Goal: Task Accomplishment & Management: Manage account settings

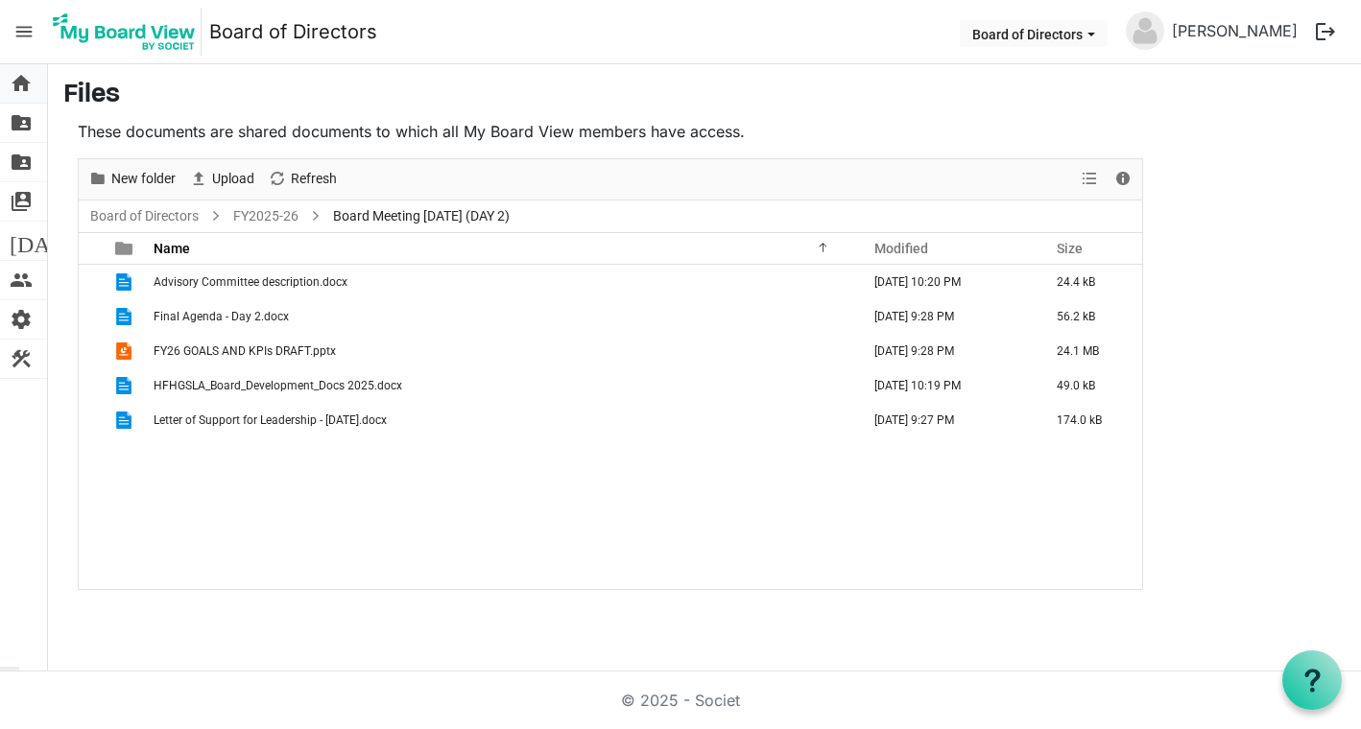
click at [15, 82] on span "home" at bounding box center [21, 83] width 23 height 38
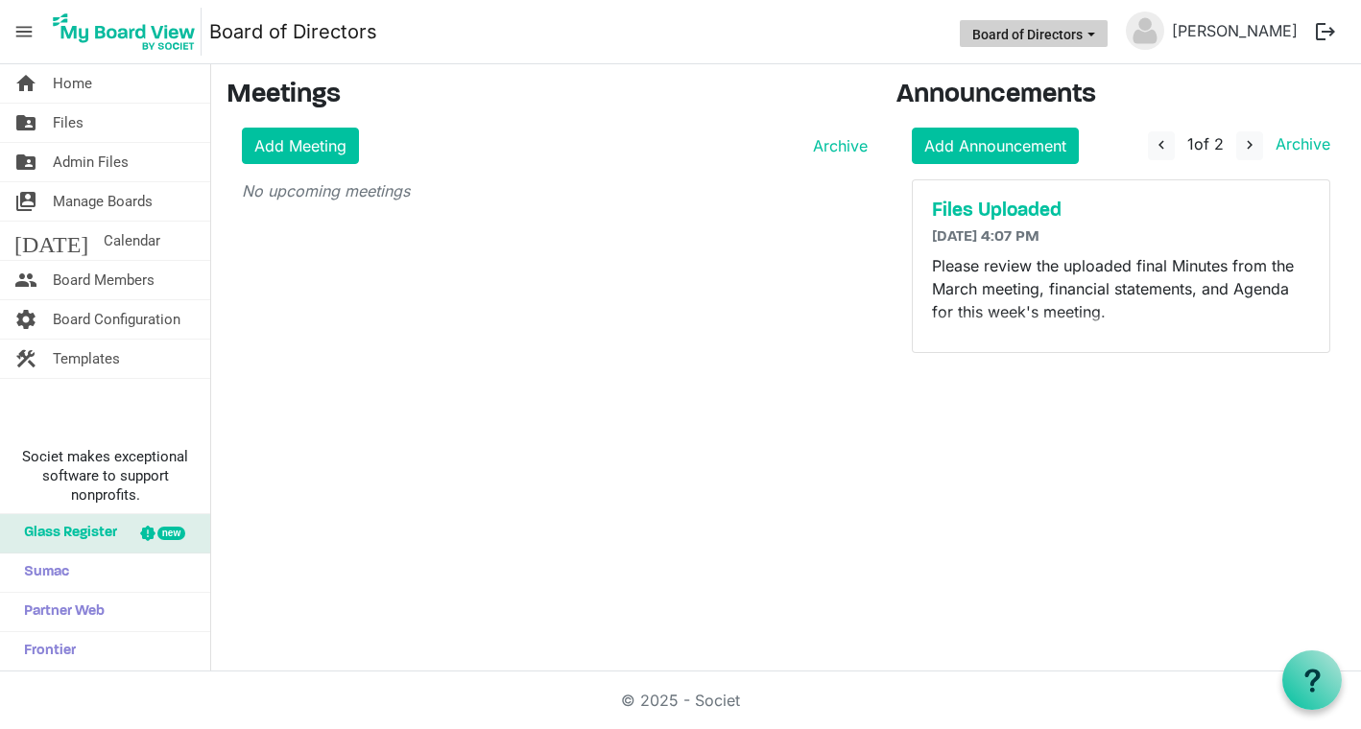
click at [1107, 29] on button "Board of Directors" at bounding box center [1033, 33] width 148 height 27
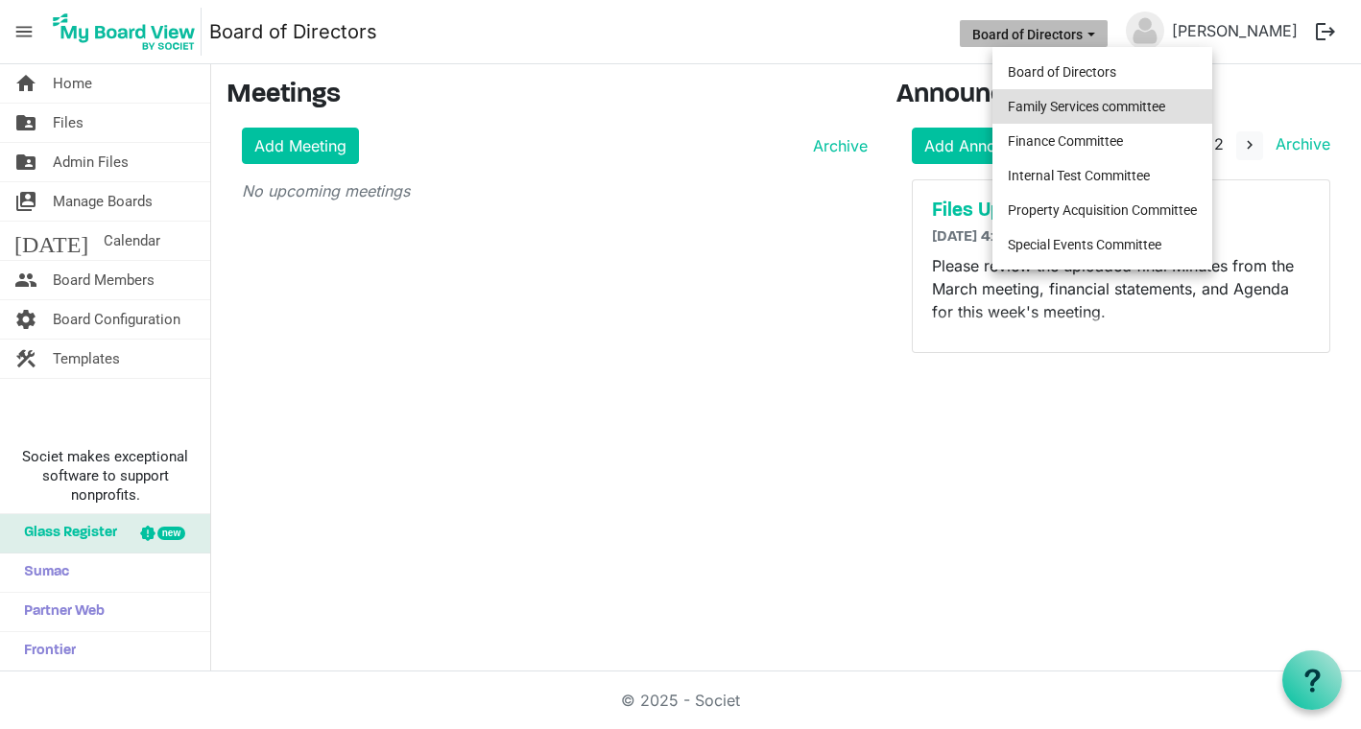
click at [1102, 113] on li "Family Services committee" at bounding box center [1102, 106] width 220 height 35
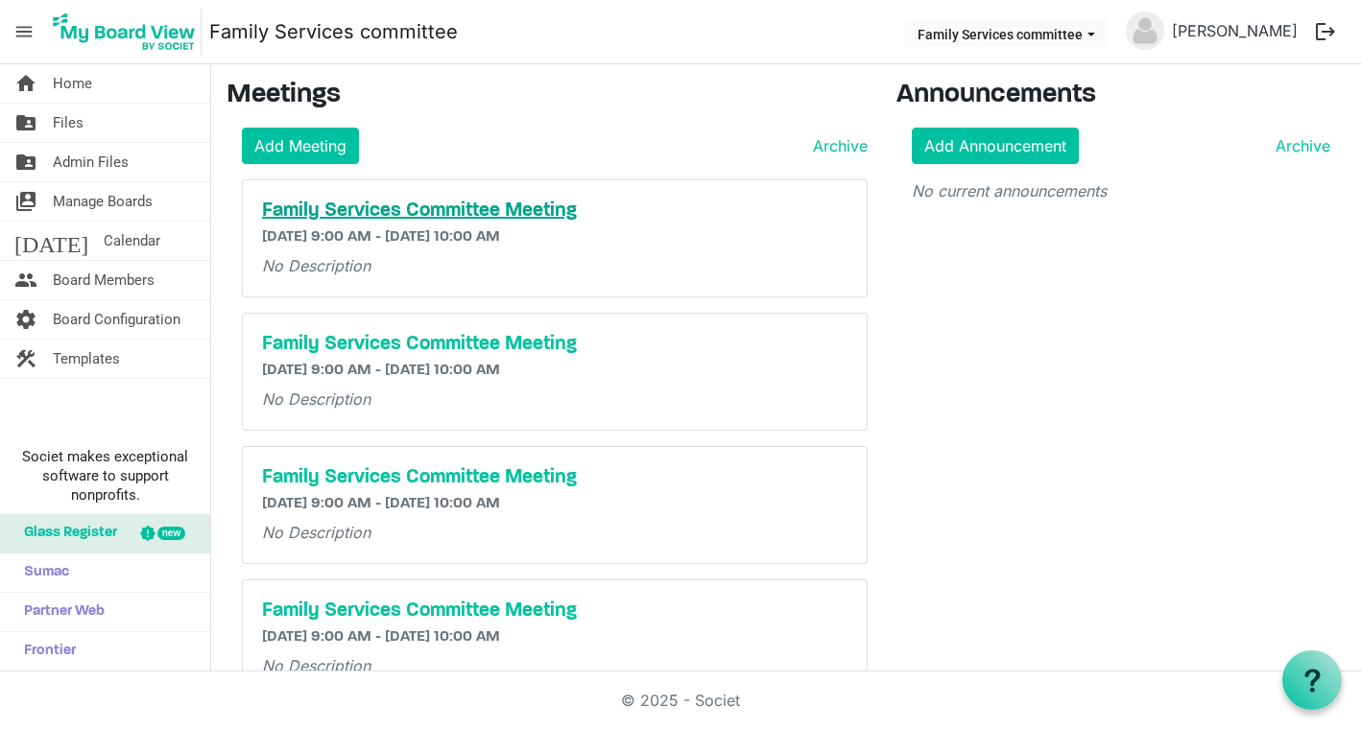
click at [376, 212] on h5 "Family Services Committee Meeting" at bounding box center [554, 211] width 585 height 23
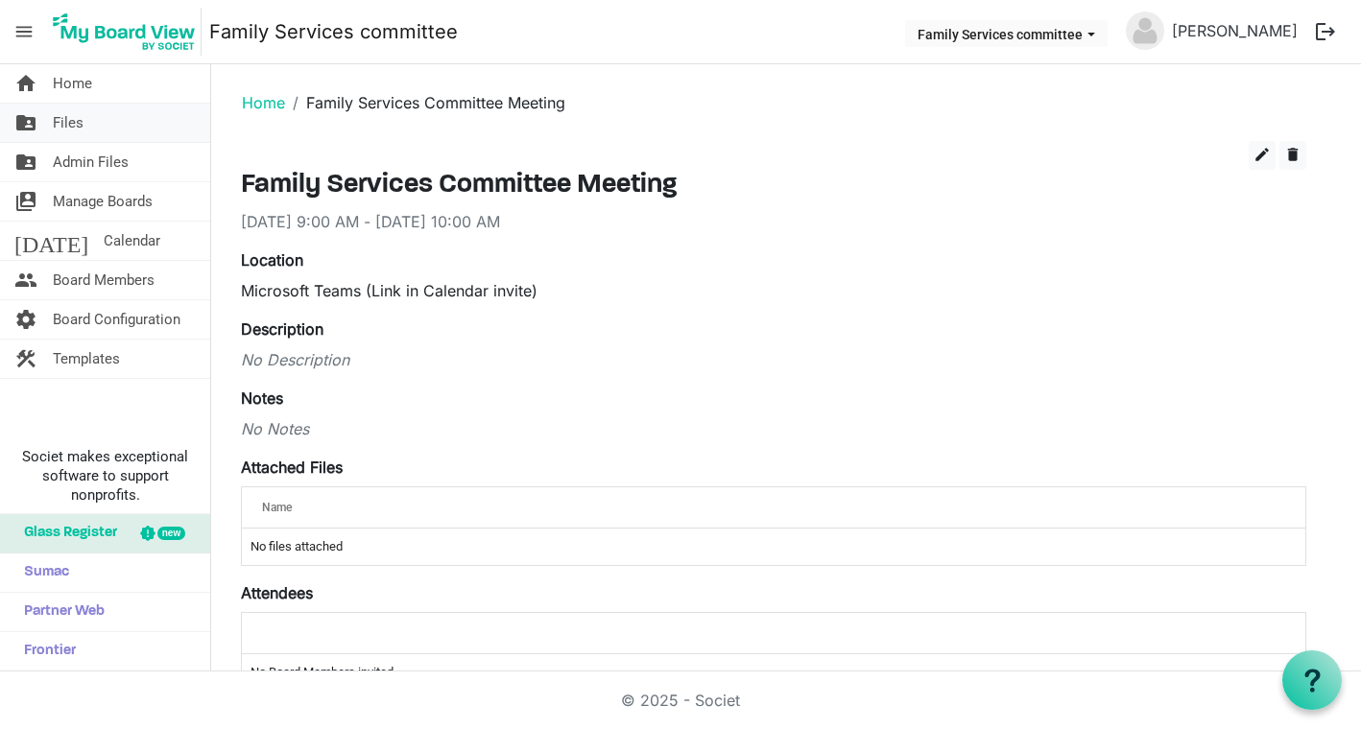
click at [81, 123] on span "Files" at bounding box center [68, 123] width 31 height 38
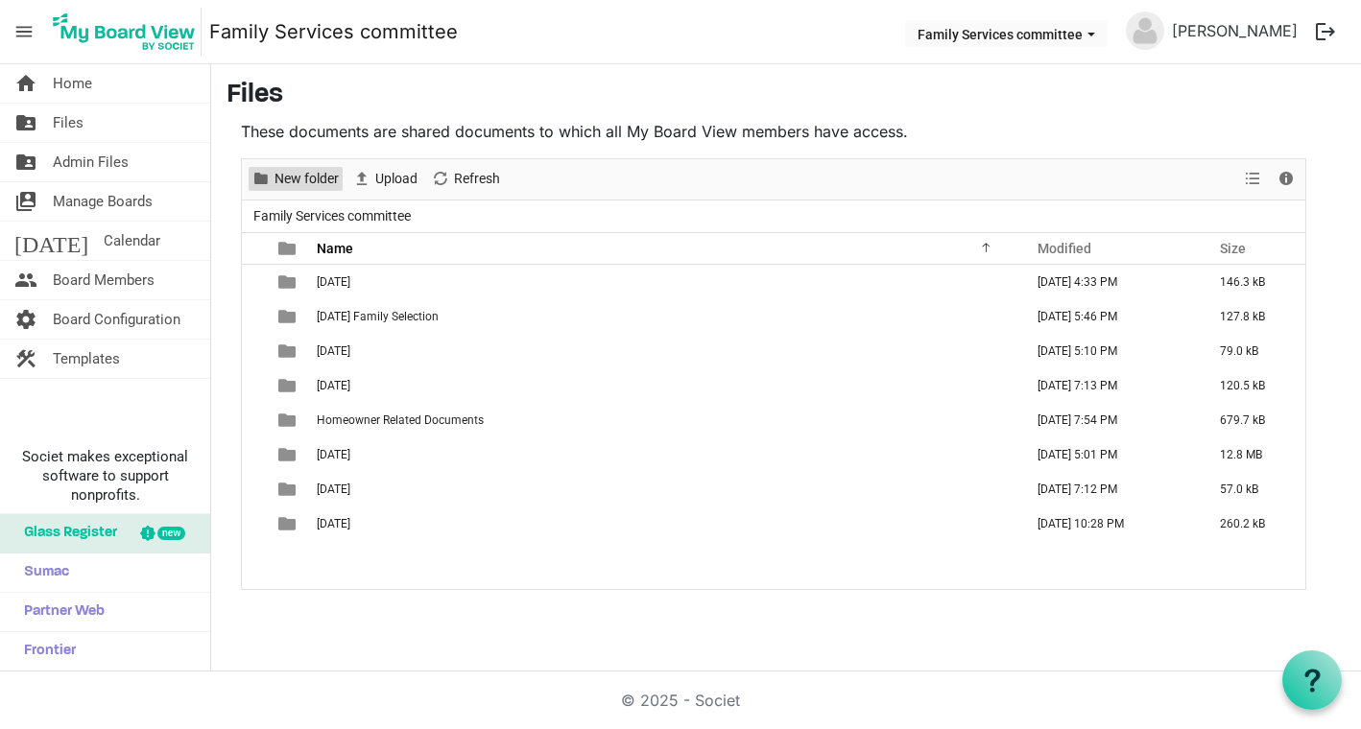
click at [291, 167] on span "New folder" at bounding box center [306, 179] width 68 height 24
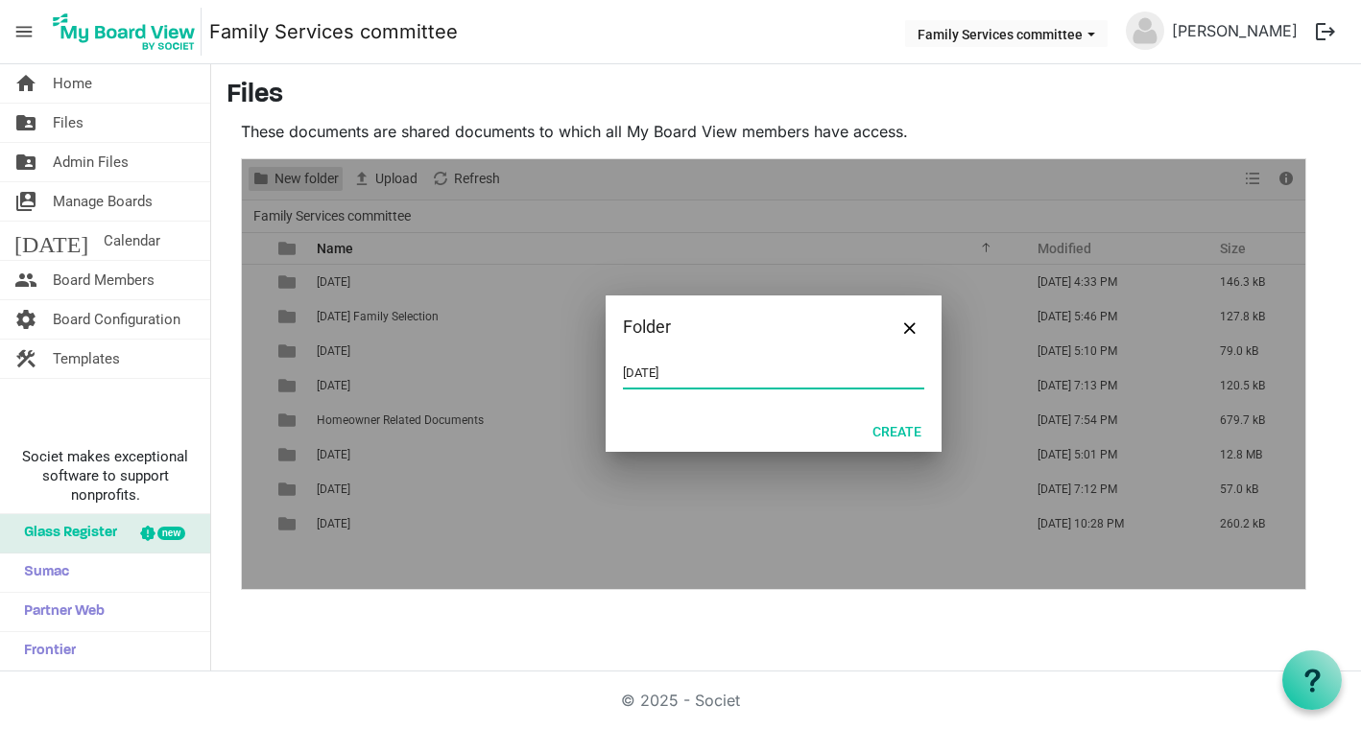
type input "[DATE]"
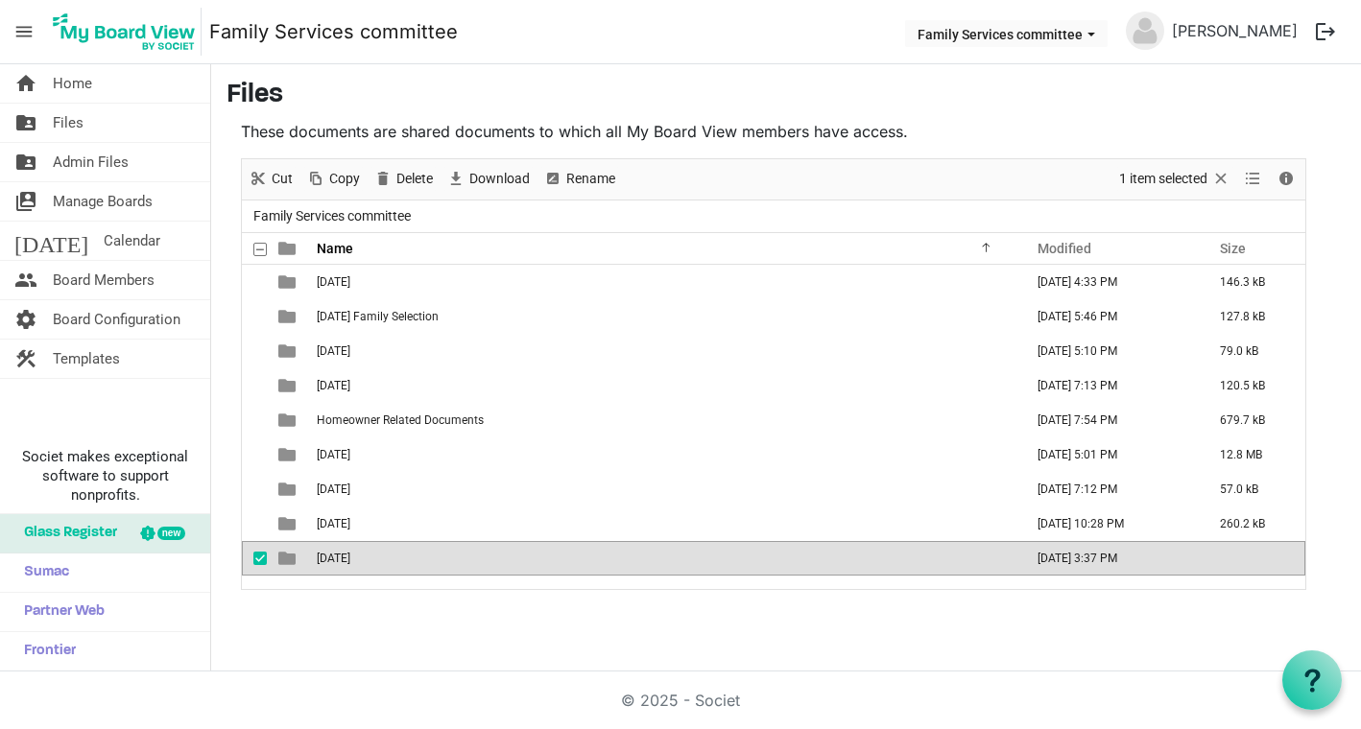
click at [350, 558] on span "September 2, 2025" at bounding box center [334, 558] width 34 height 13
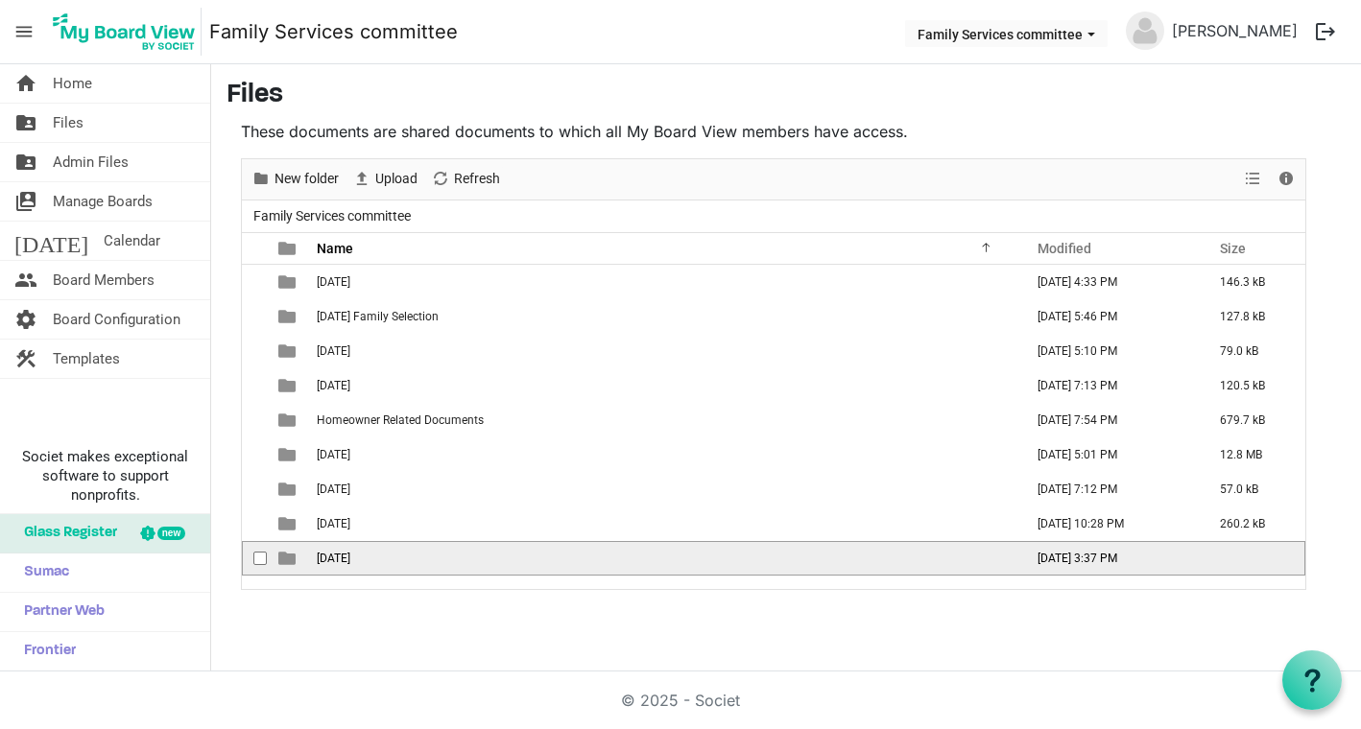
click at [286, 556] on span "is template cell column header type" at bounding box center [286, 558] width 17 height 17
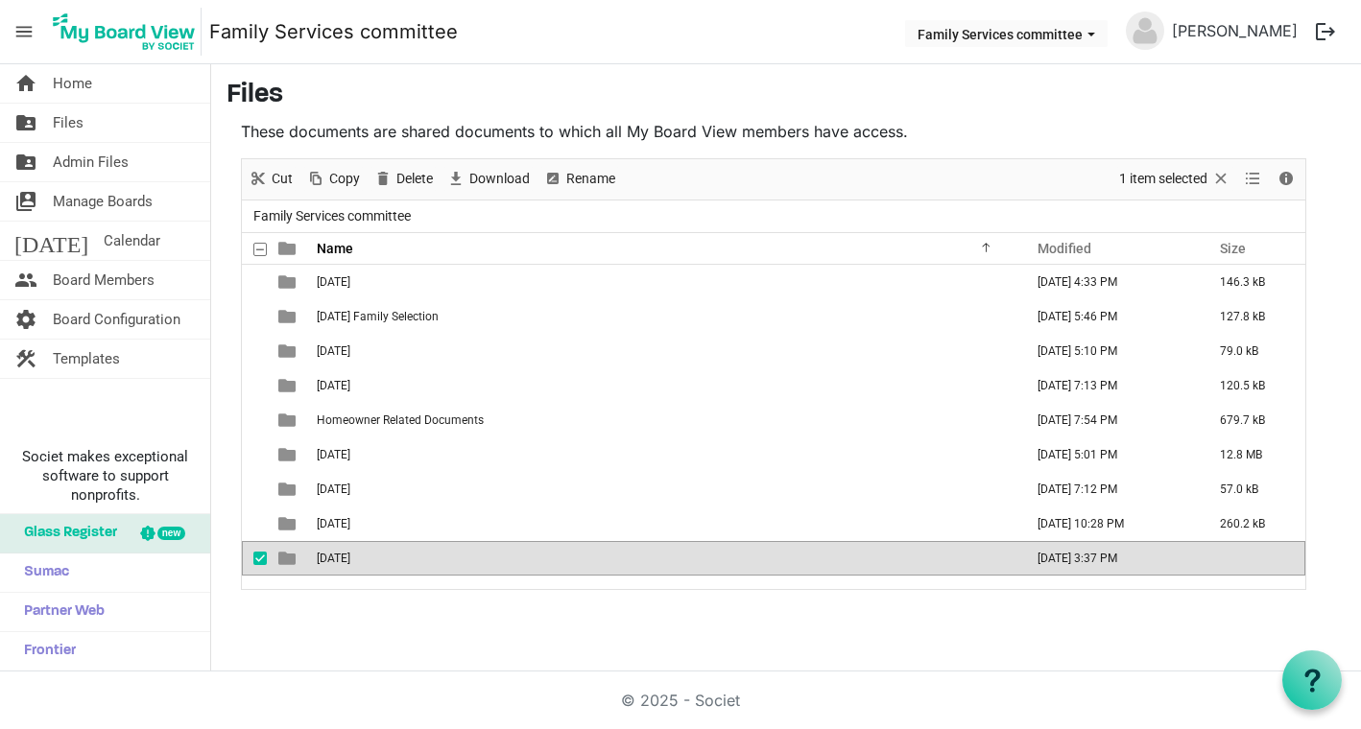
click at [328, 555] on span "September 2, 2025" at bounding box center [334, 558] width 34 height 13
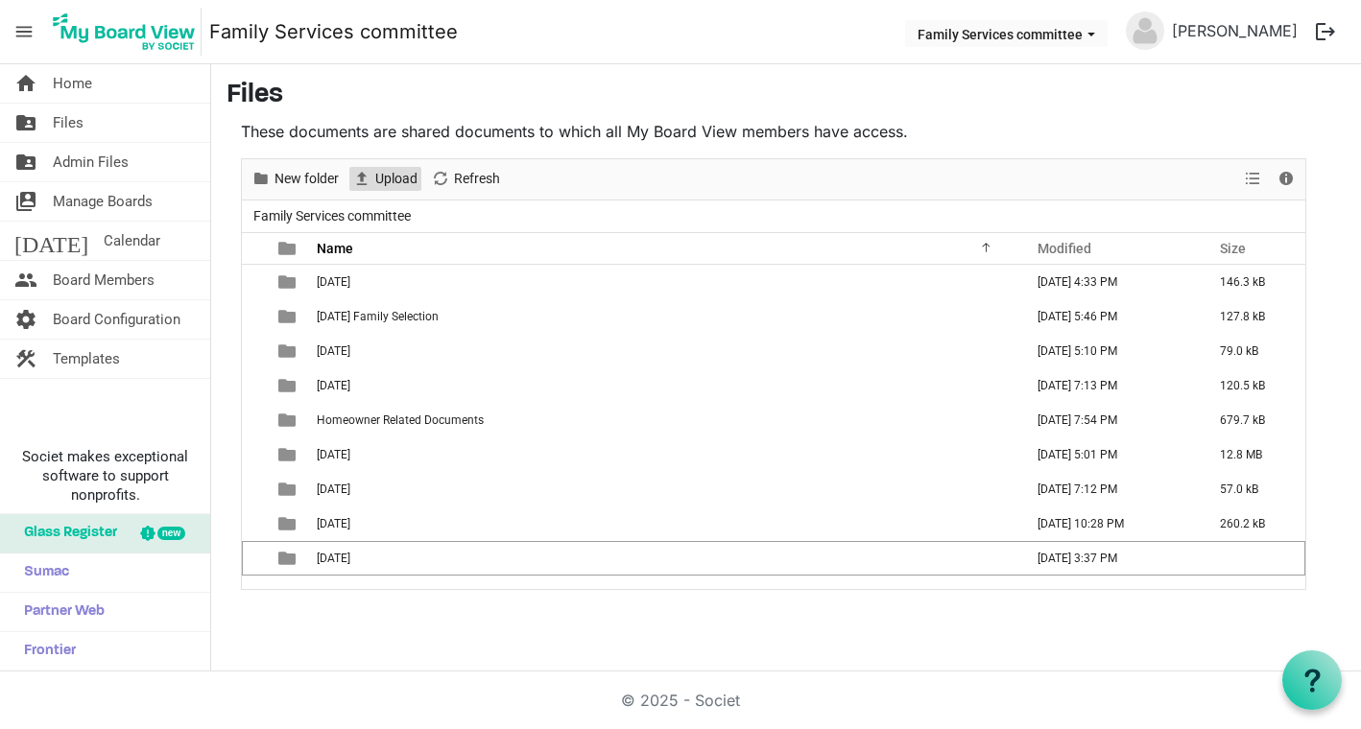
click at [401, 182] on span "Upload" at bounding box center [396, 179] width 46 height 24
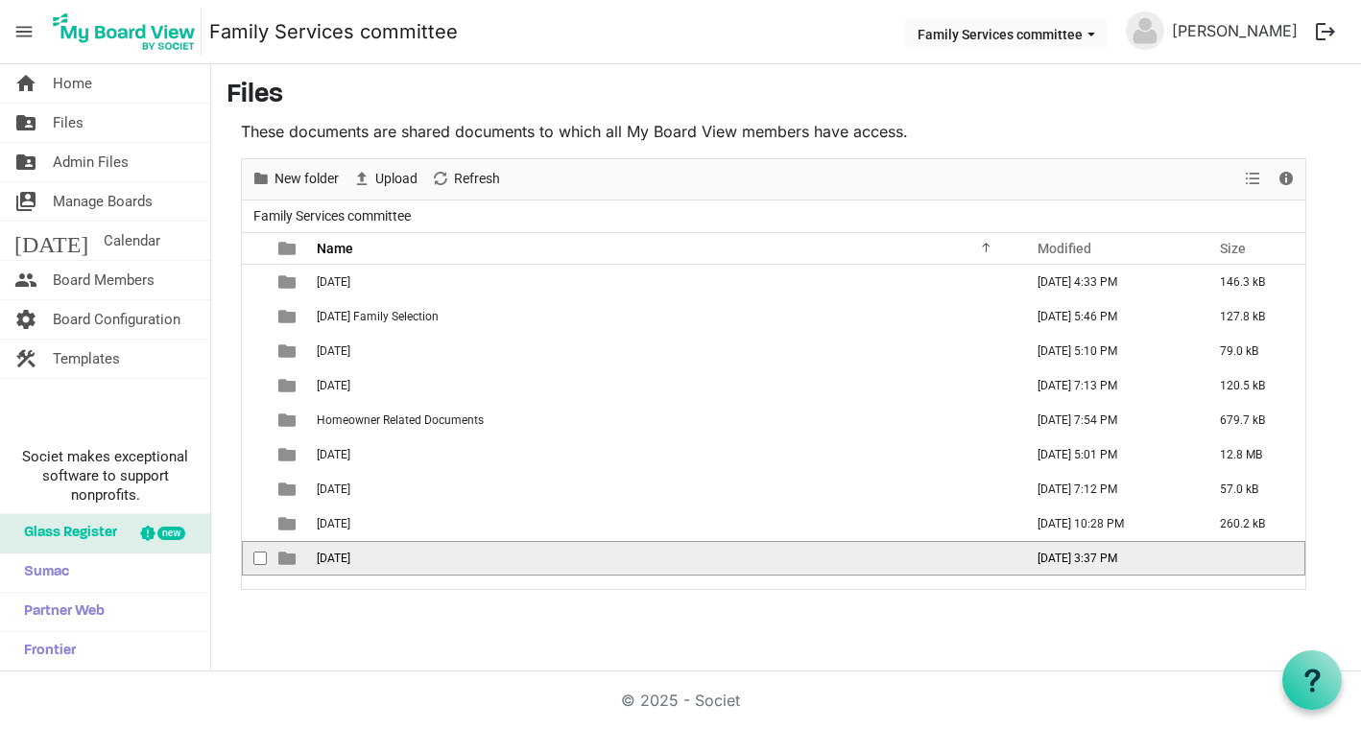
click at [350, 564] on span "September 2, 2025" at bounding box center [334, 558] width 34 height 13
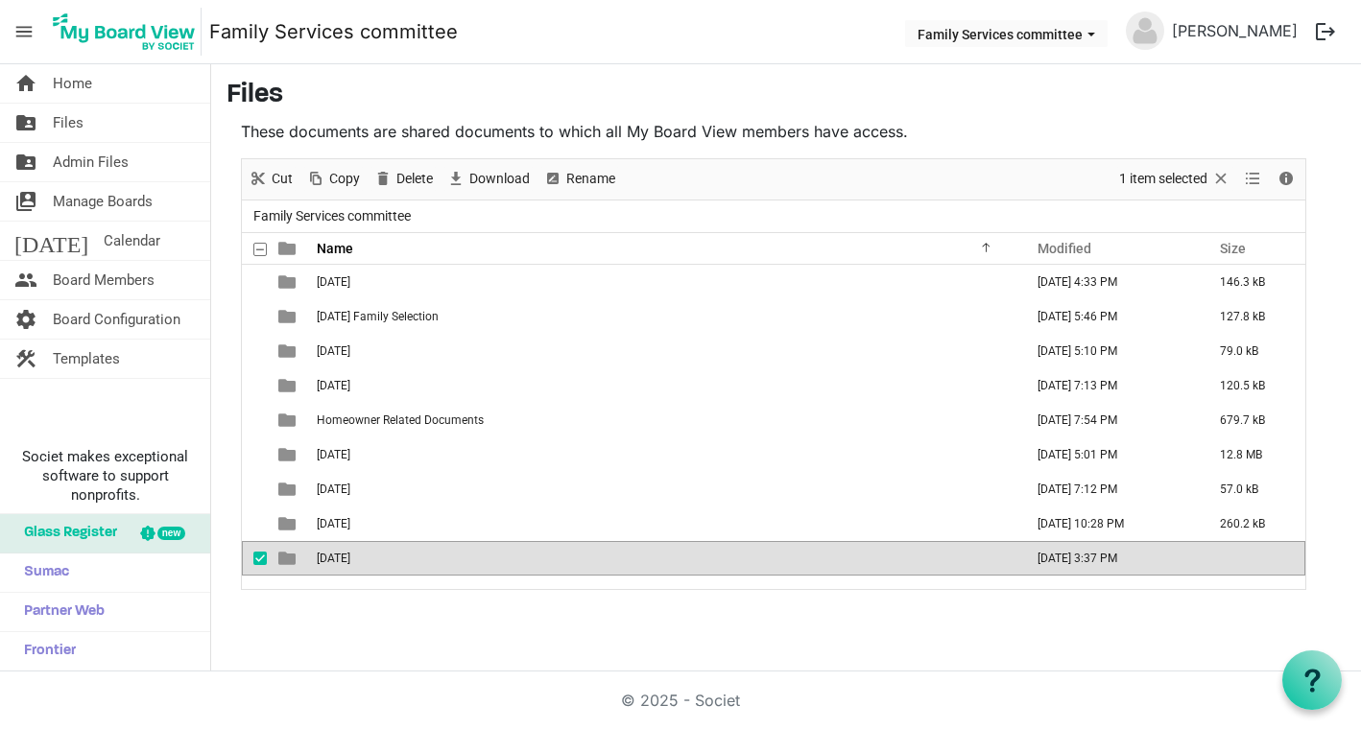
click at [350, 564] on span "September 2, 2025" at bounding box center [334, 558] width 34 height 13
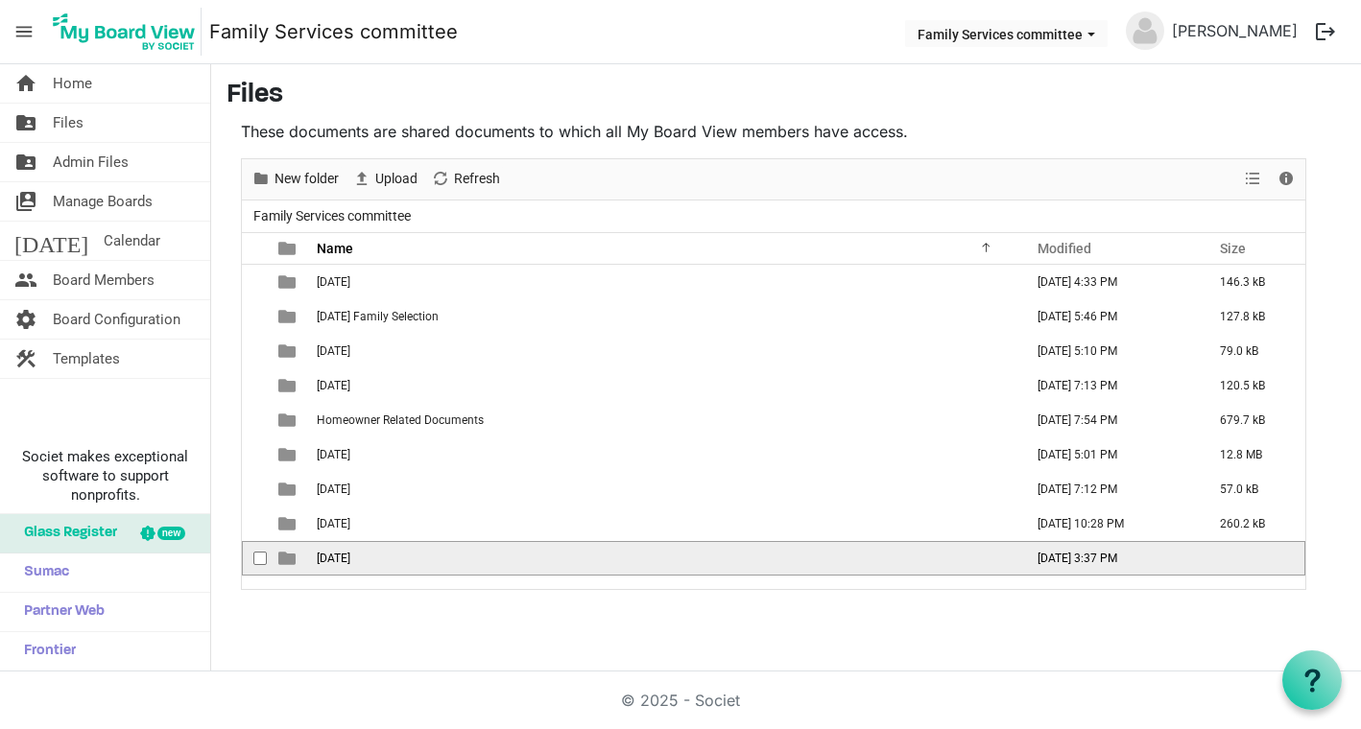
click at [350, 564] on span "September 2, 2025" at bounding box center [334, 558] width 34 height 13
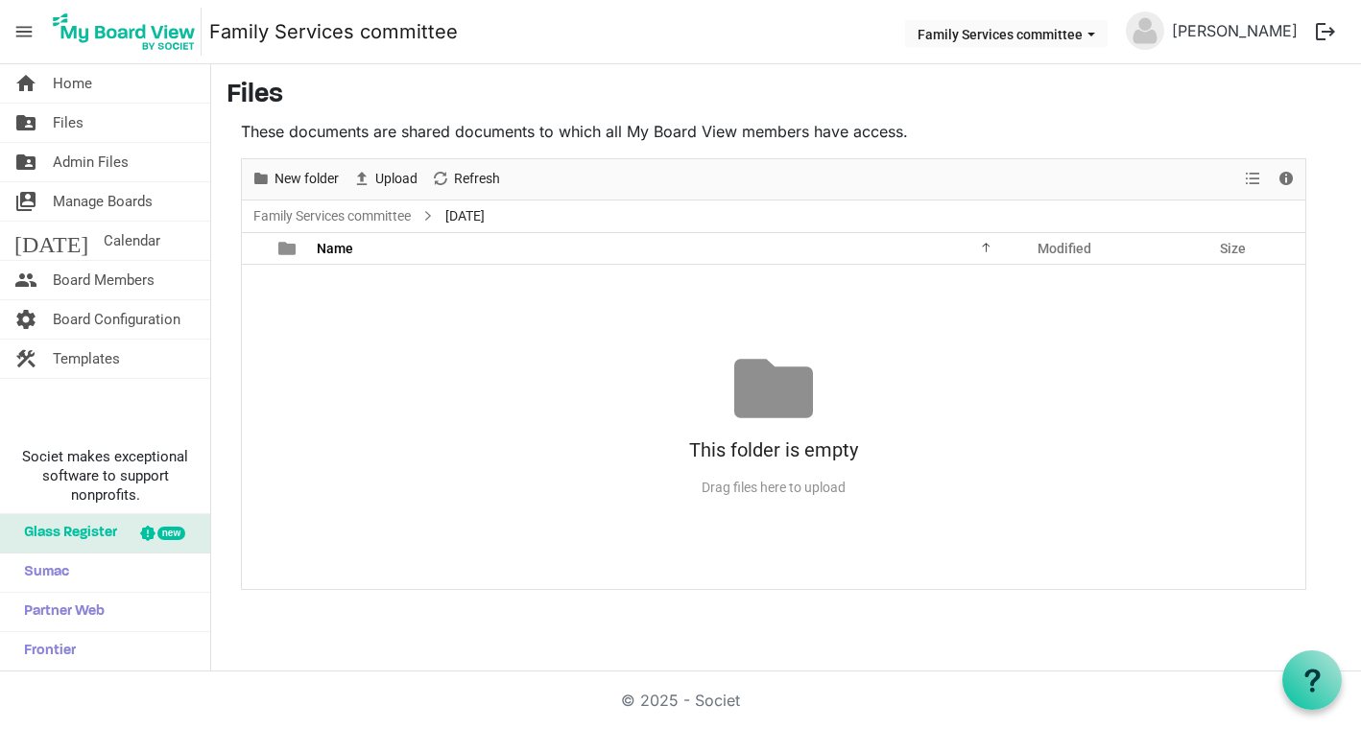
click at [281, 557] on div "No records to display This folder is empty Drag files here to upload" at bounding box center [773, 427] width 1063 height 324
click at [400, 181] on span "Upload" at bounding box center [396, 179] width 46 height 24
click at [242, 681] on div "© 2025 - Societ" at bounding box center [680, 701] width 1094 height 58
click at [82, 77] on span "Home" at bounding box center [72, 83] width 39 height 38
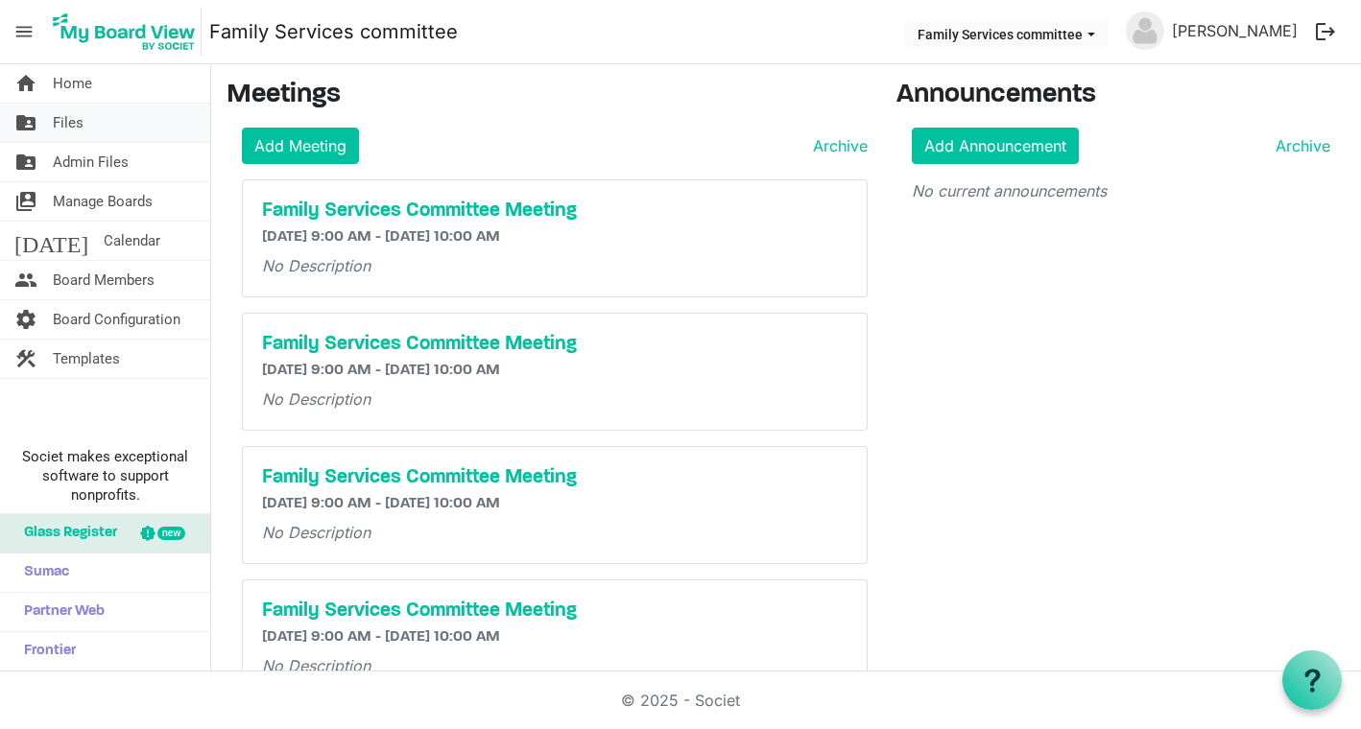
click at [63, 132] on span "Files" at bounding box center [68, 123] width 31 height 38
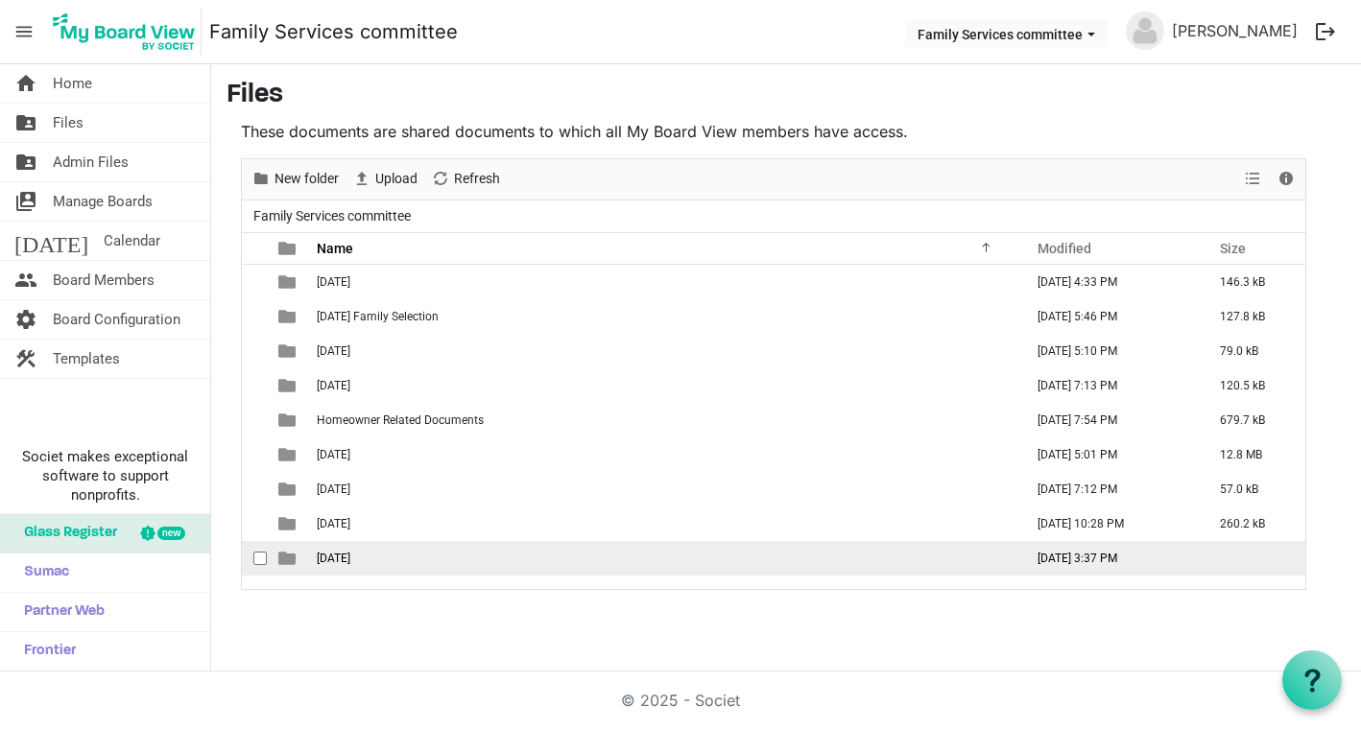
click at [385, 548] on td "[DATE]" at bounding box center [664, 558] width 706 height 35
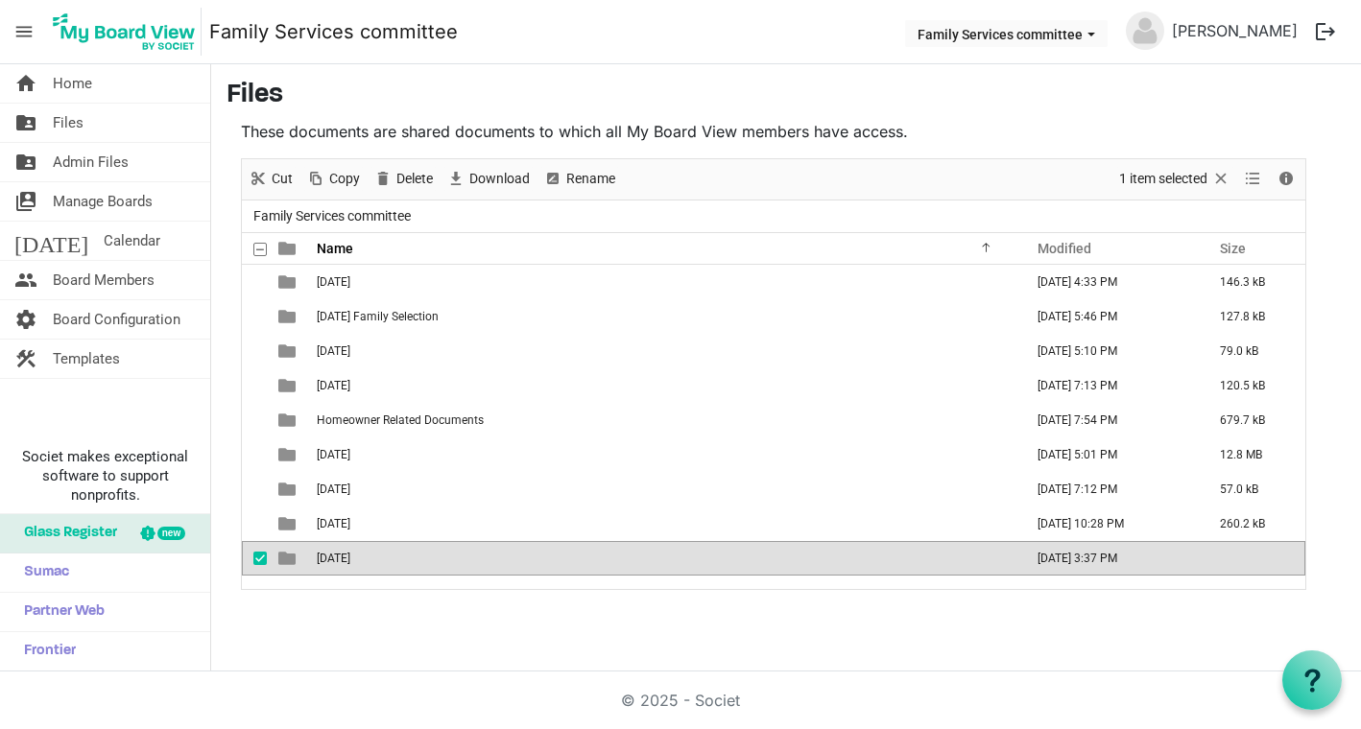
click at [385, 548] on td "[DATE]" at bounding box center [664, 558] width 706 height 35
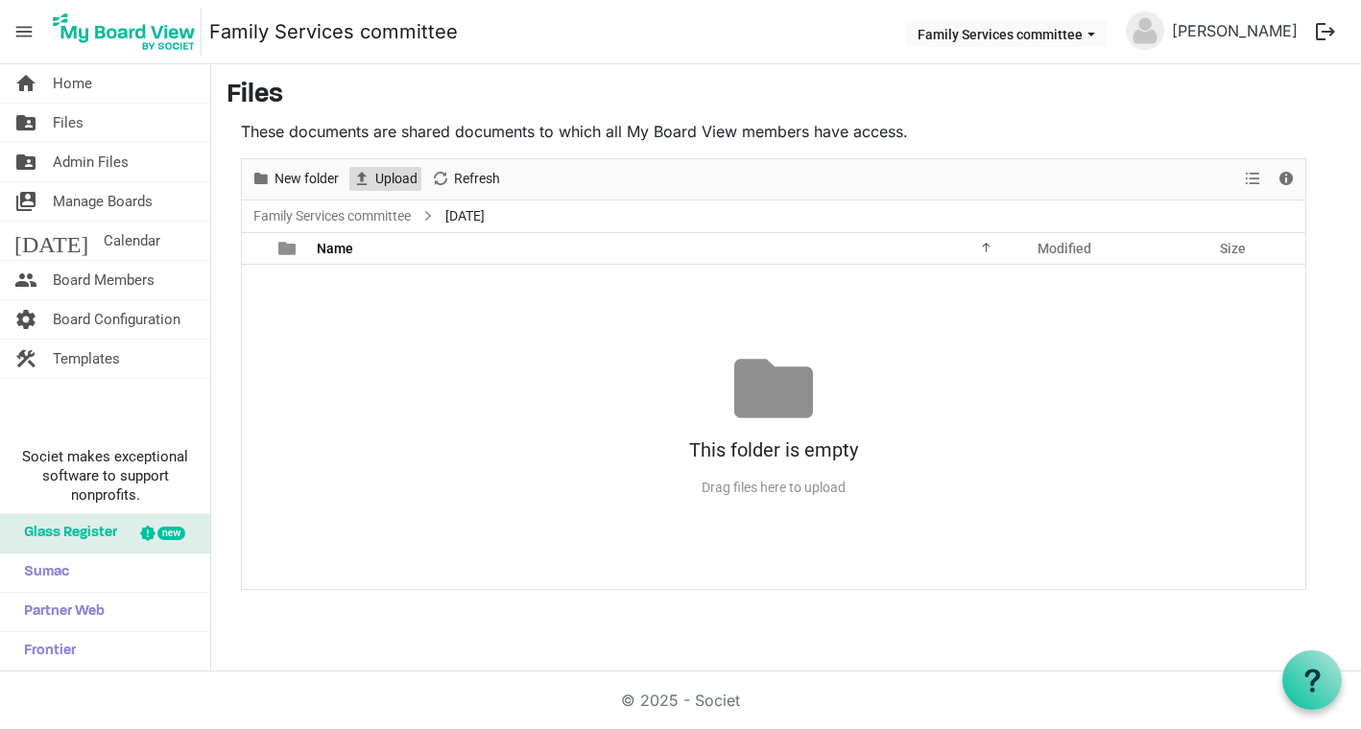
click at [373, 168] on span "Upload" at bounding box center [361, 179] width 23 height 24
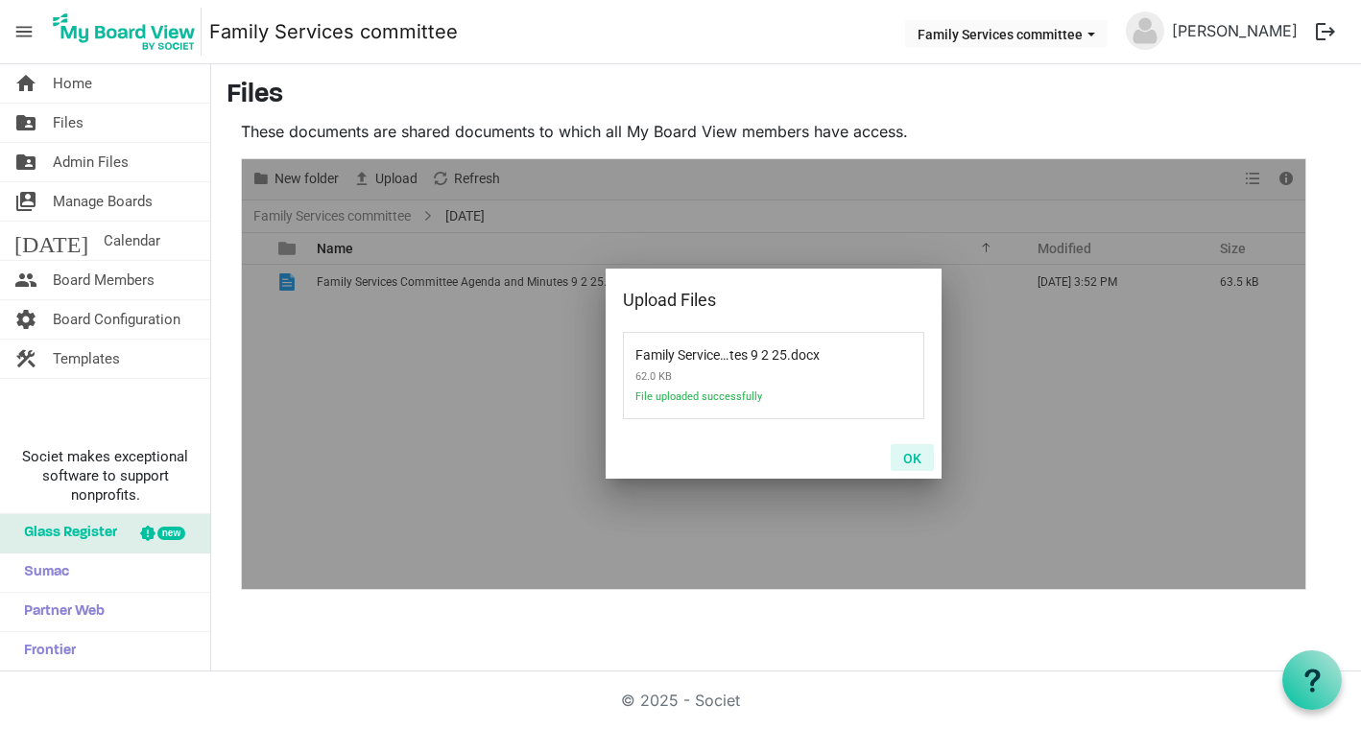
click at [913, 449] on button "OK" at bounding box center [911, 457] width 43 height 27
